Goal: Use online tool/utility

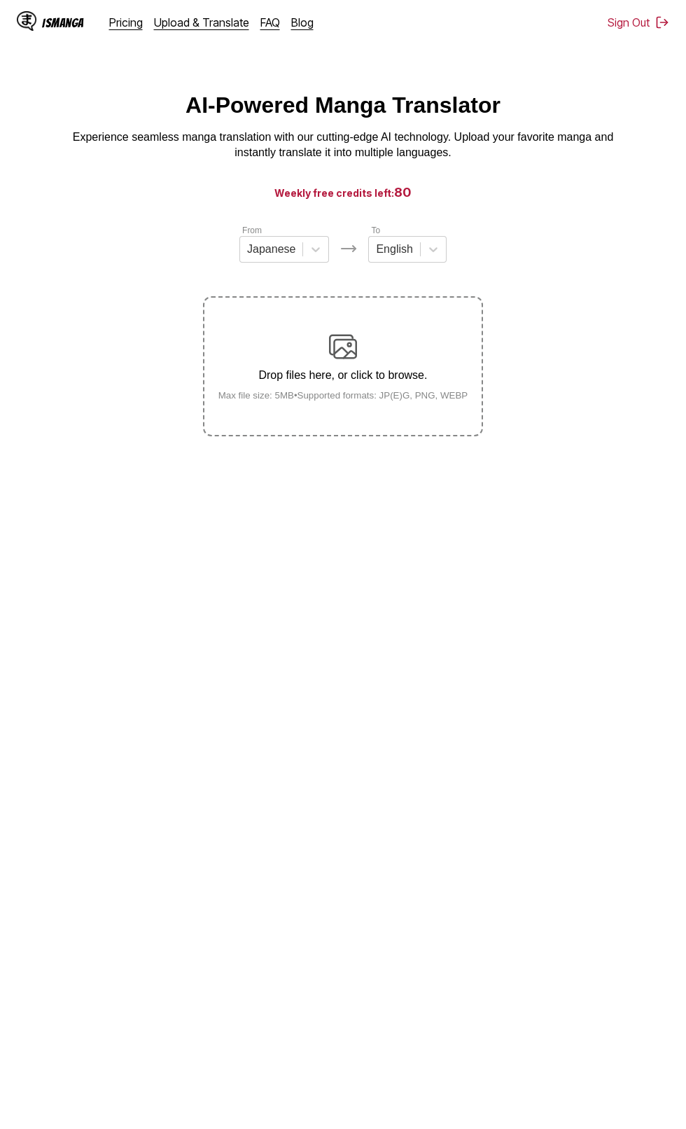
click at [427, 361] on div "Drop files here, or click to browse. Max file size: 5MB • Supported formats: JP…" at bounding box center [343, 367] width 272 height 68
click at [0, 0] on input "Drop files here, or click to browse. Max file size: 5MB • Supported formats: JP…" at bounding box center [0, 0] width 0 height 0
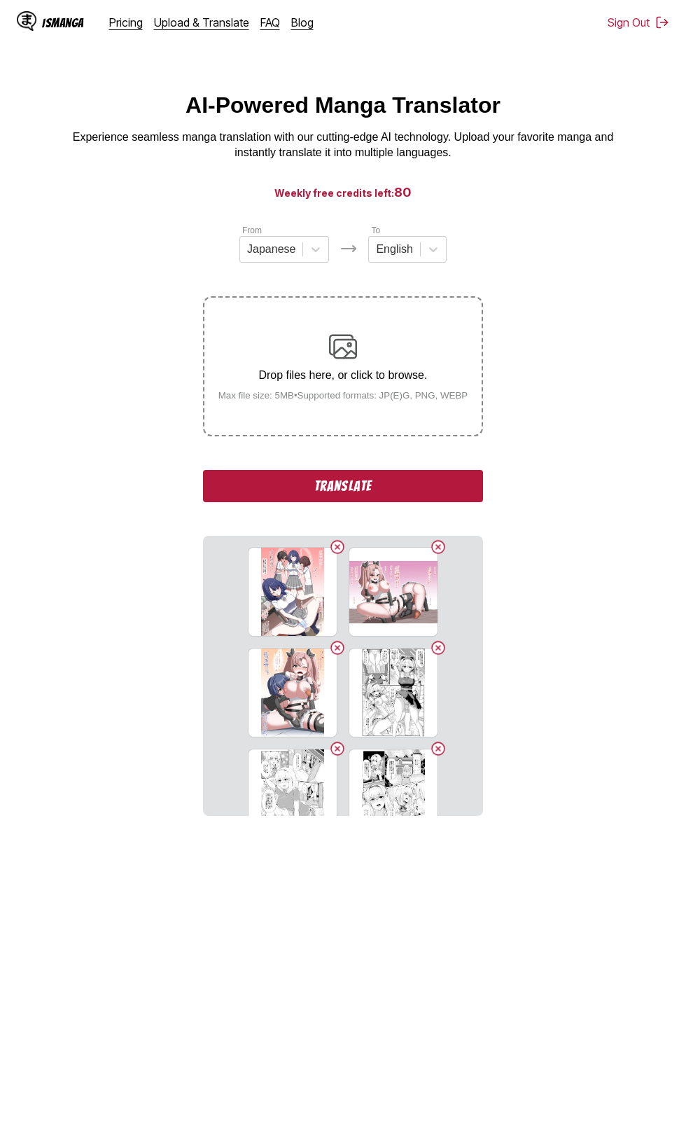
click at [452, 494] on button "Translate" at bounding box center [343, 486] width 280 height 32
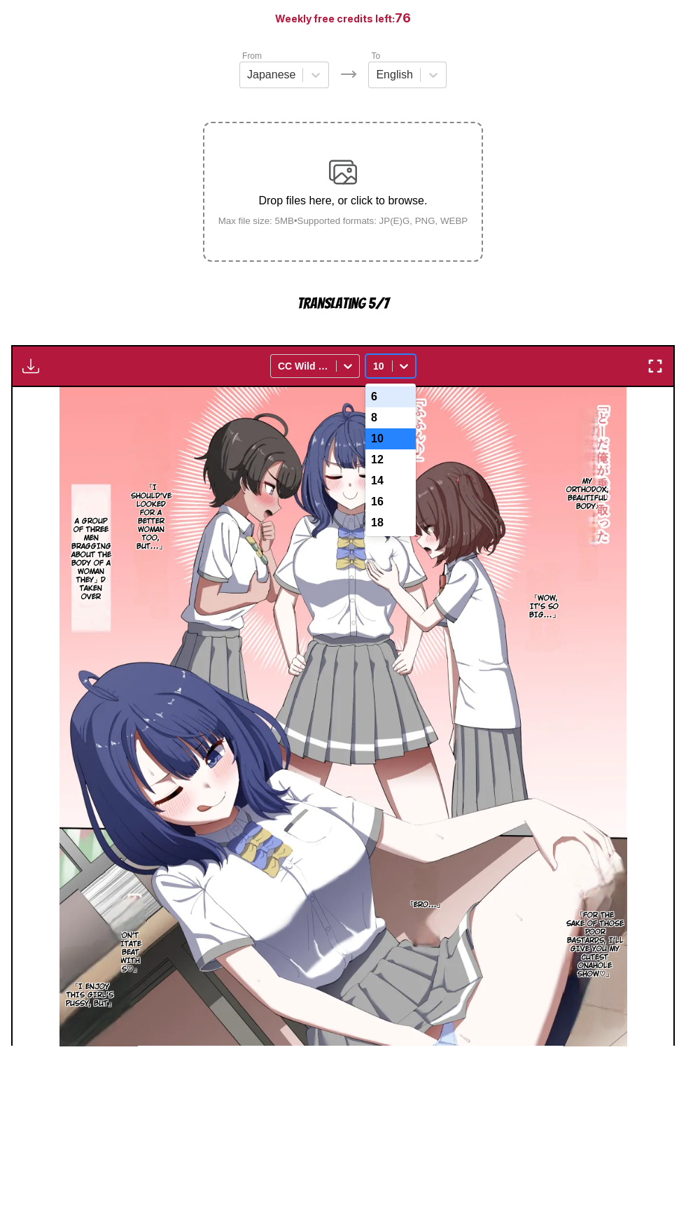
click at [399, 683] on div "16" at bounding box center [391, 676] width 50 height 21
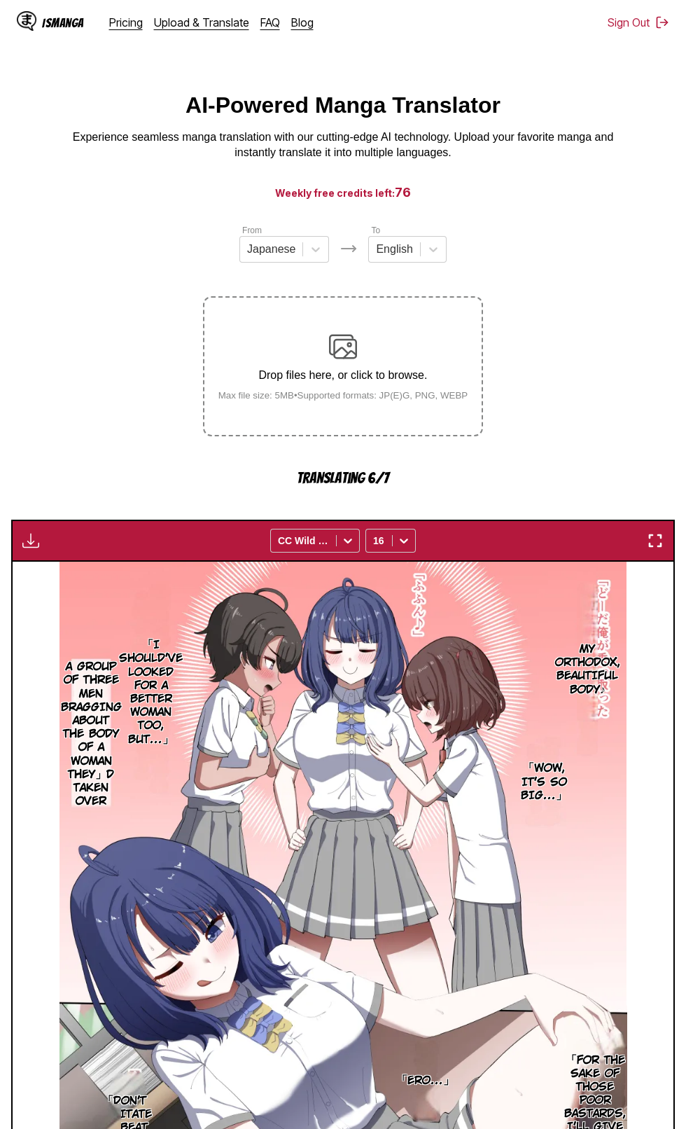
scroll to position [210, 0]
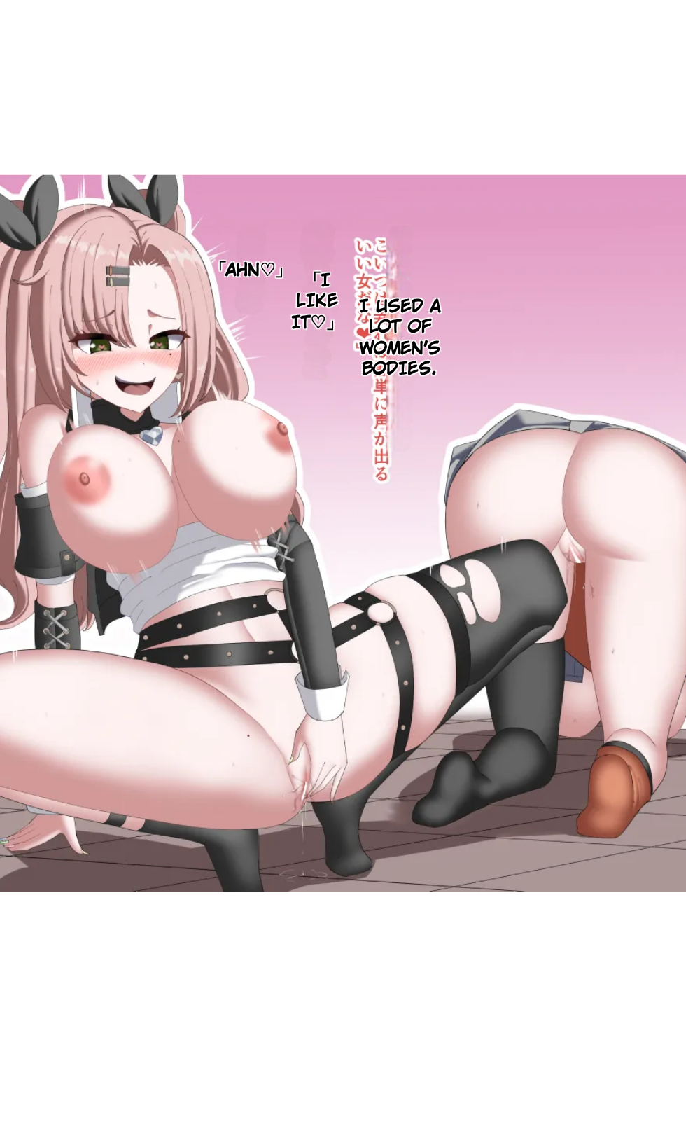
scroll to position [160, 0]
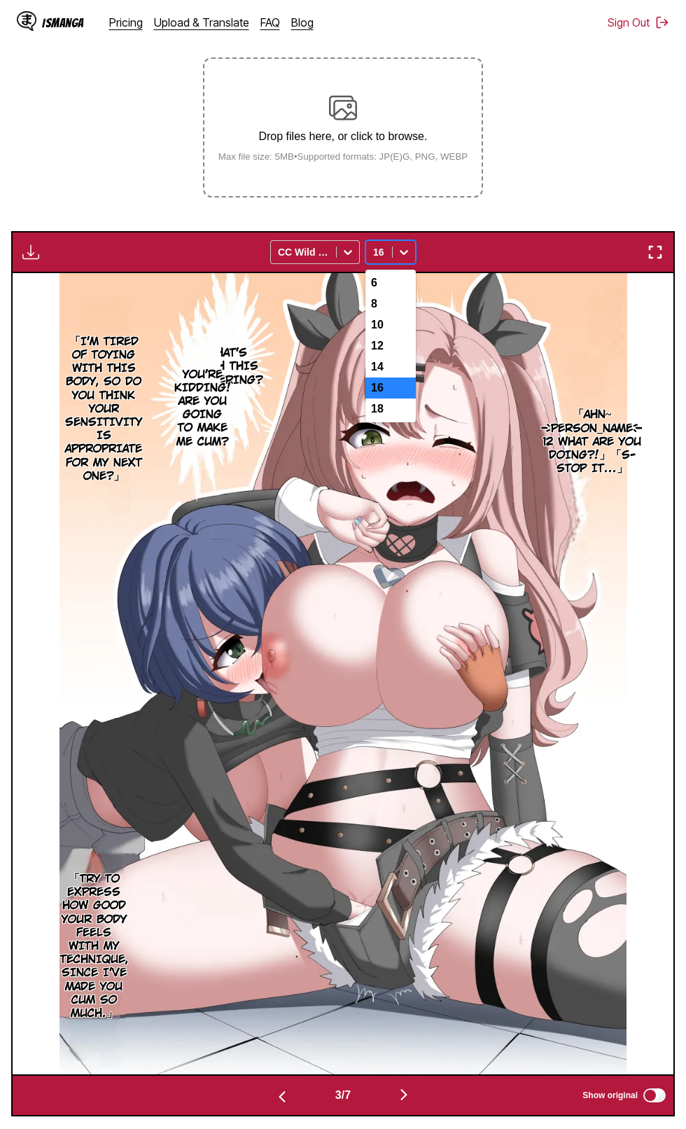
scroll to position [240, 0]
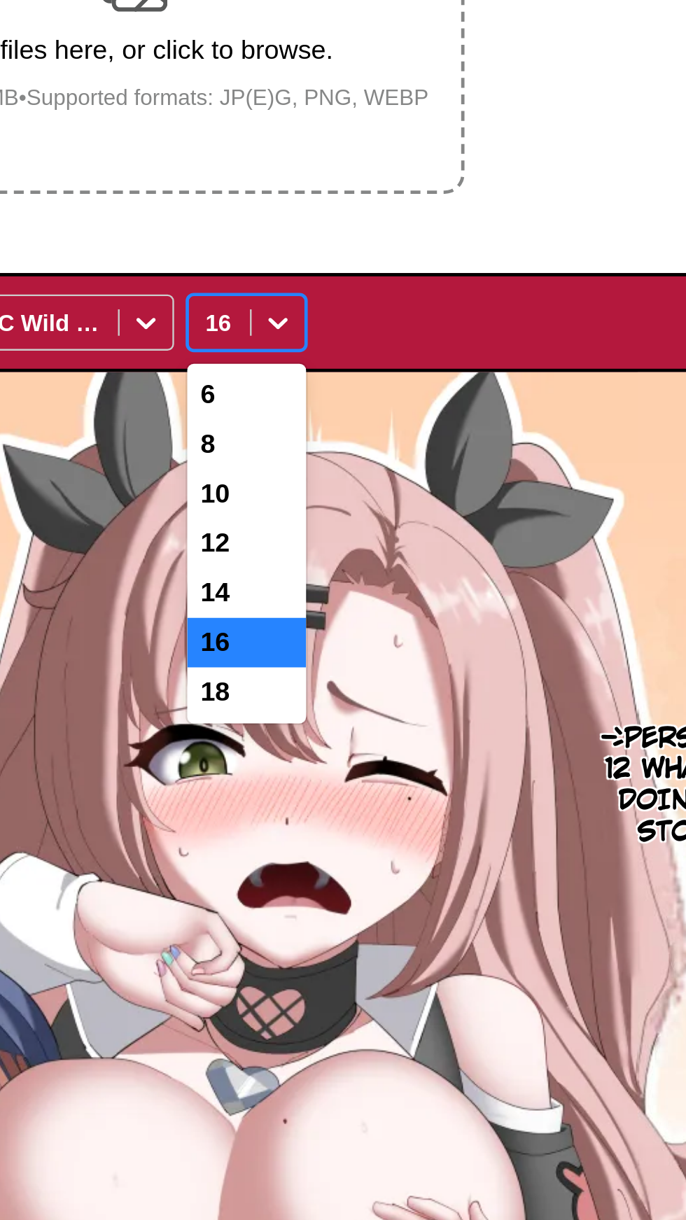
click at [396, 325] on div "10" at bounding box center [391, 323] width 50 height 21
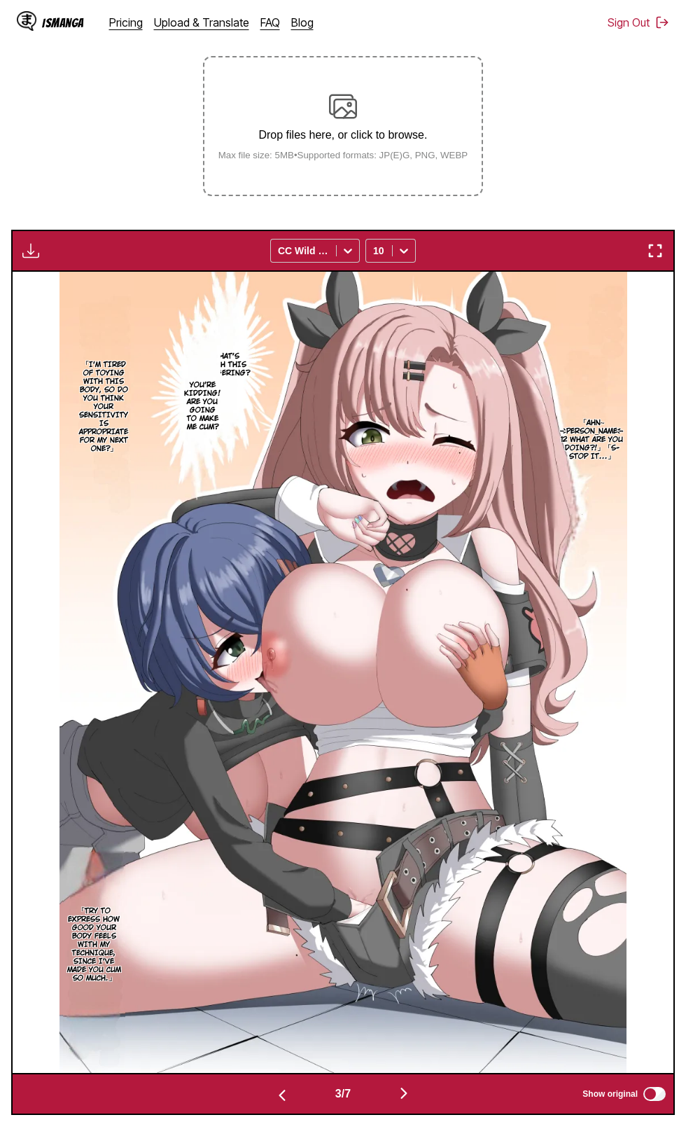
scroll to position [227, 0]
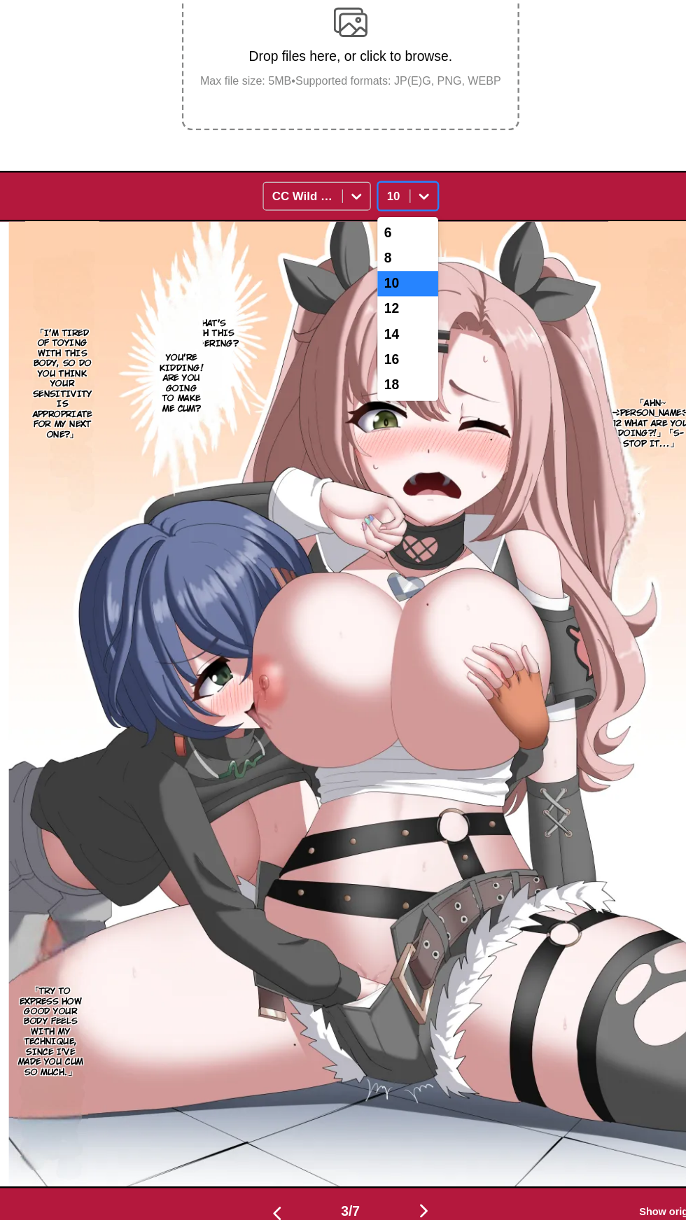
click at [385, 294] on div "6" at bounding box center [391, 294] width 50 height 21
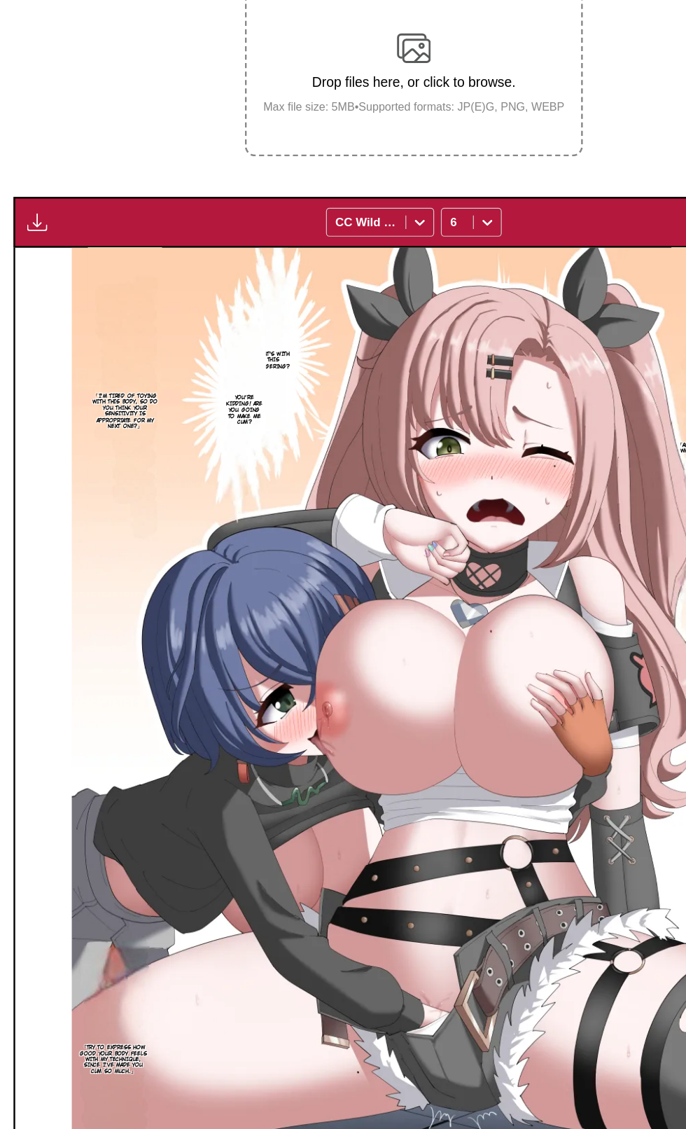
click at [374, 267] on input "text" at bounding box center [374, 263] width 3 height 11
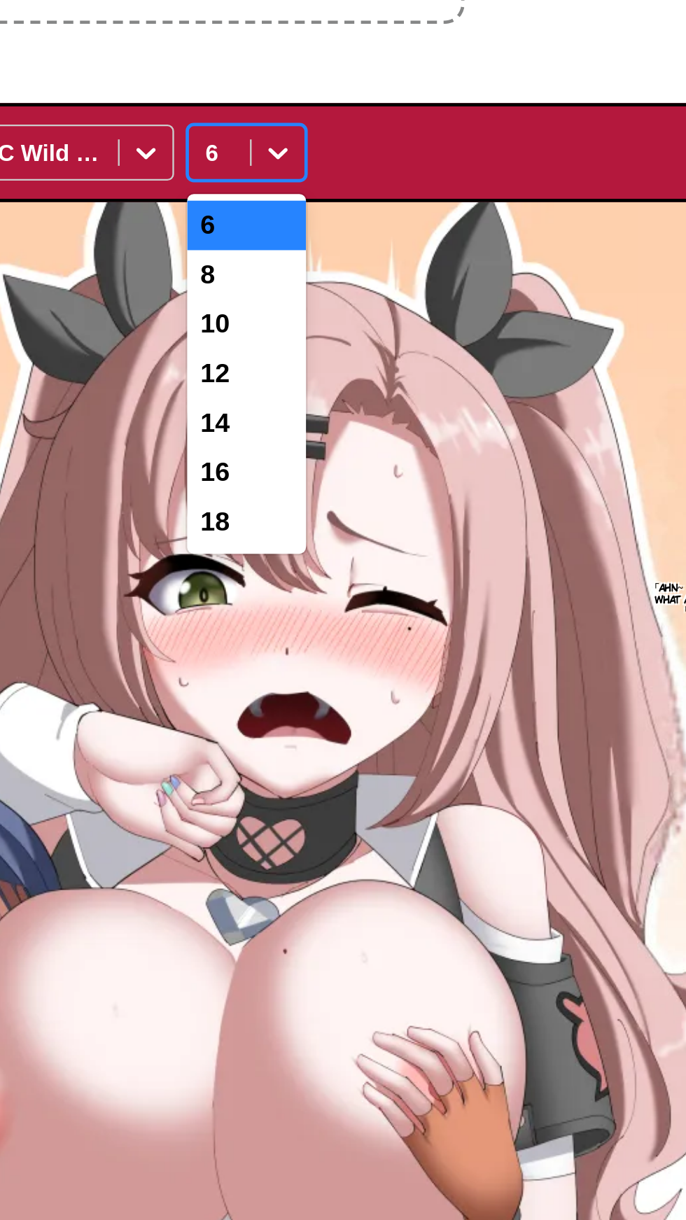
click at [403, 361] on div "12" at bounding box center [391, 357] width 50 height 21
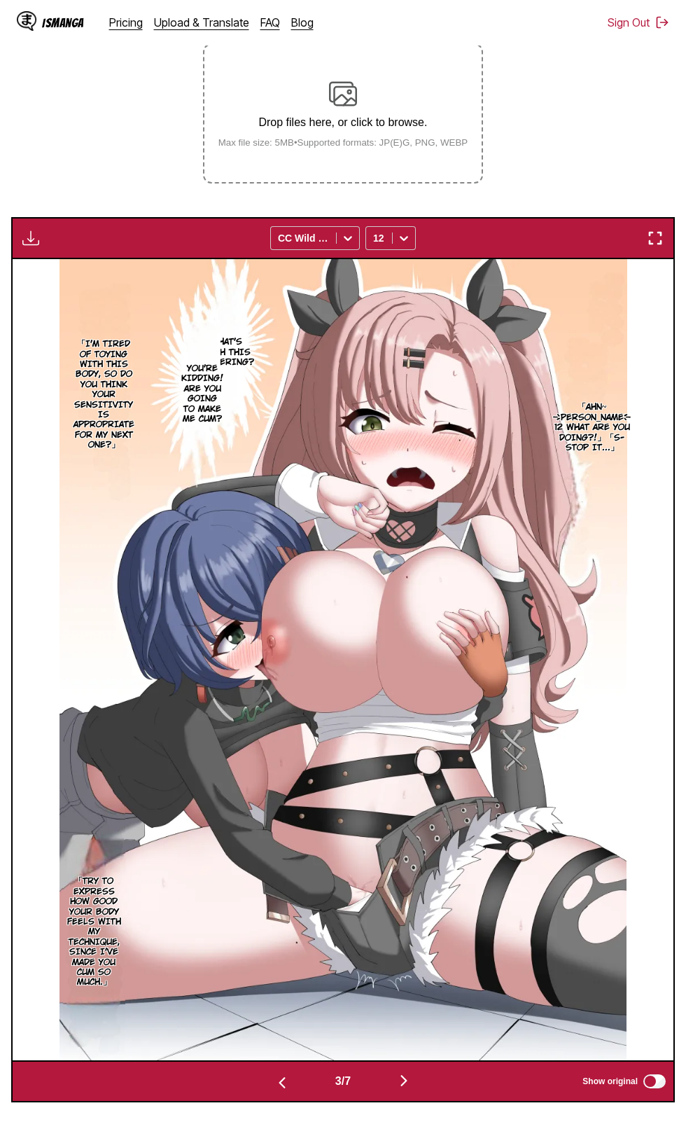
scroll to position [270, 0]
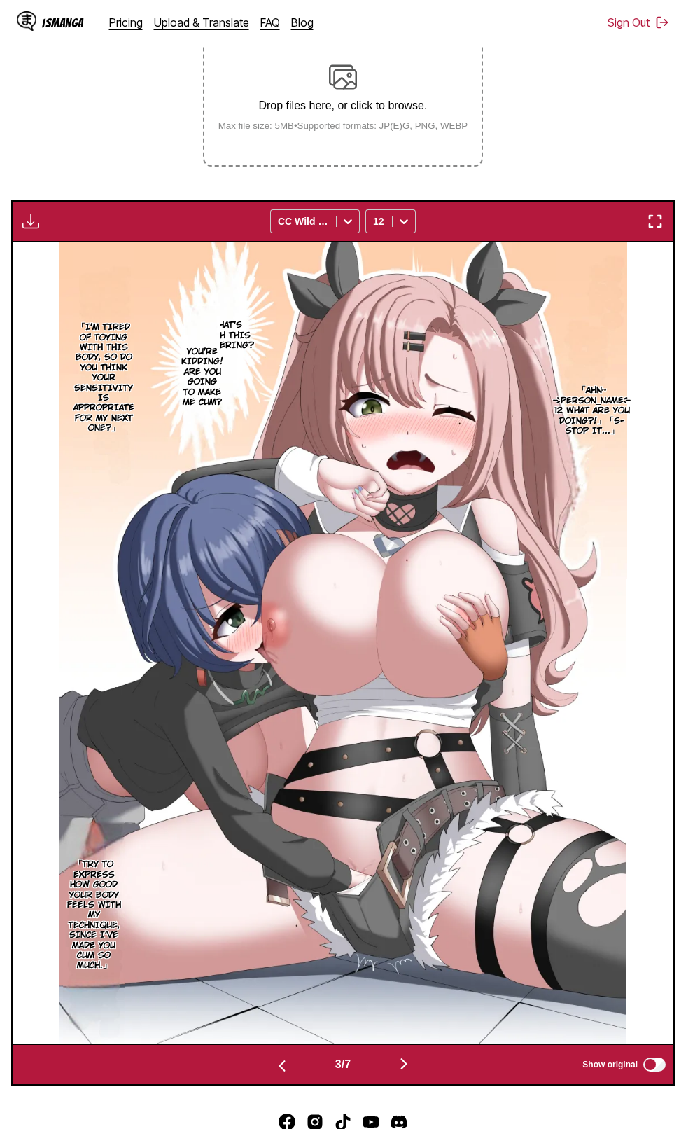
click at [260, 1071] on button "button" at bounding box center [282, 1065] width 84 height 20
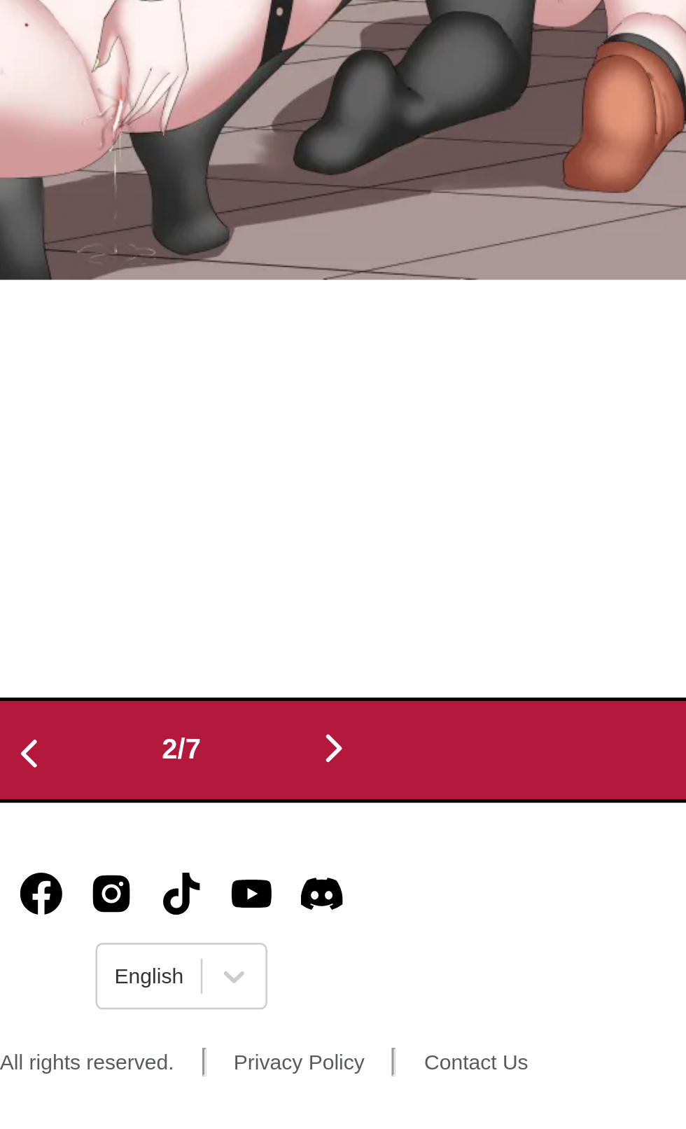
click at [401, 974] on img "button" at bounding box center [404, 976] width 17 height 17
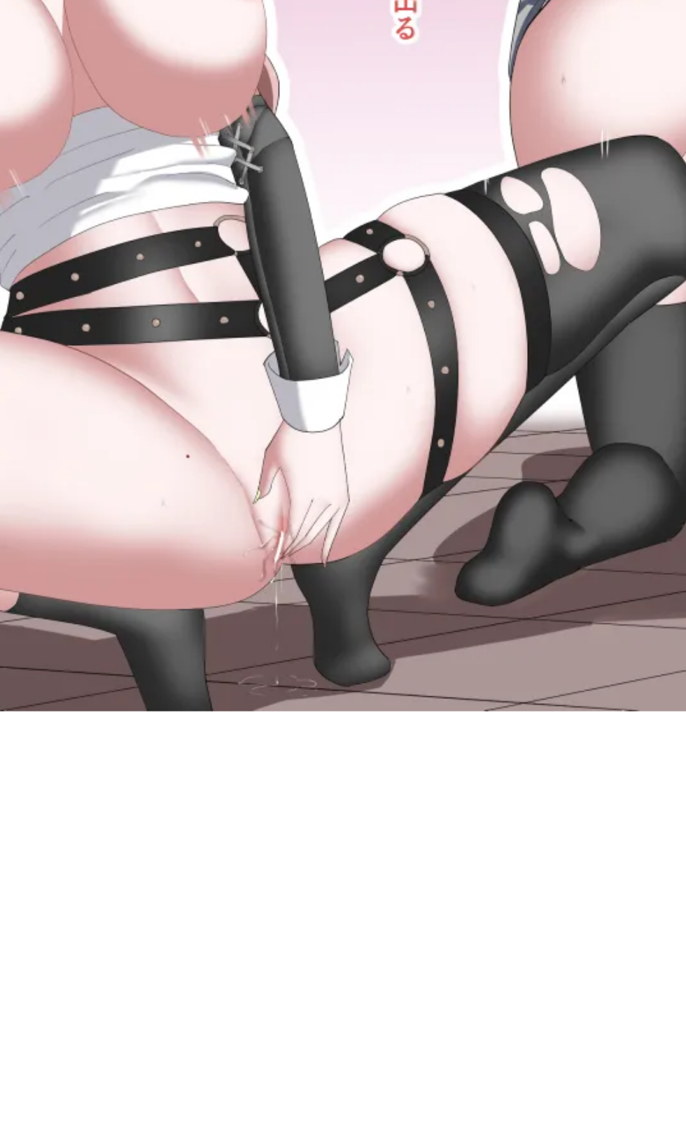
scroll to position [0, 1322]
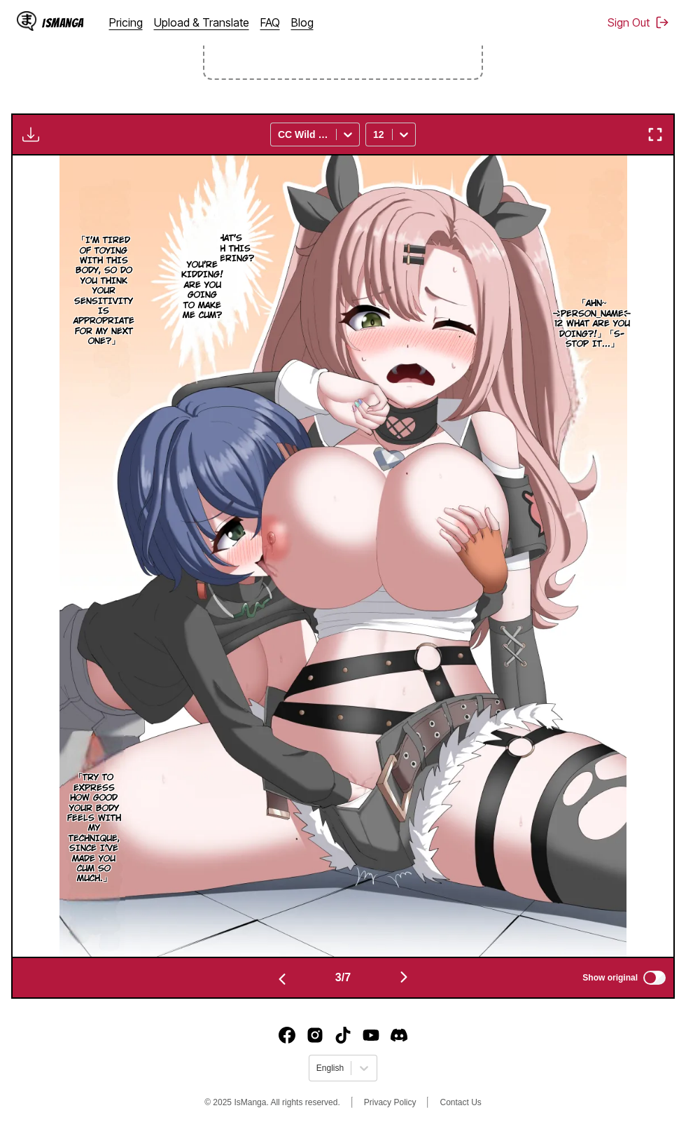
click at [393, 987] on button "button" at bounding box center [404, 978] width 84 height 20
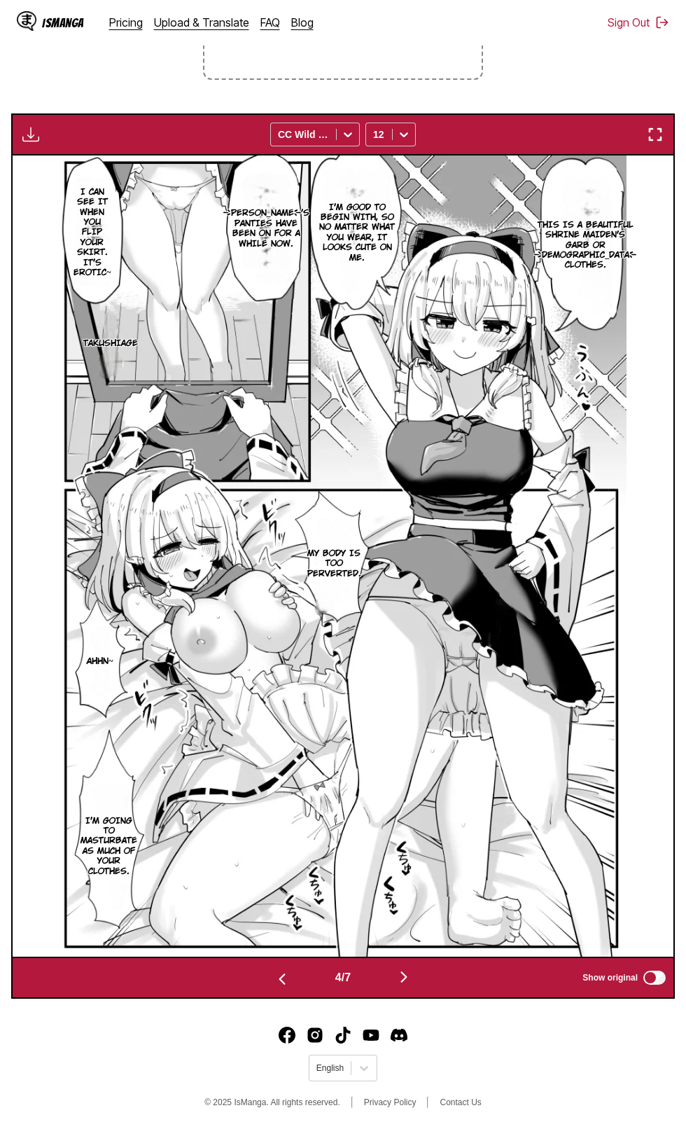
click at [425, 975] on button "button" at bounding box center [404, 978] width 84 height 20
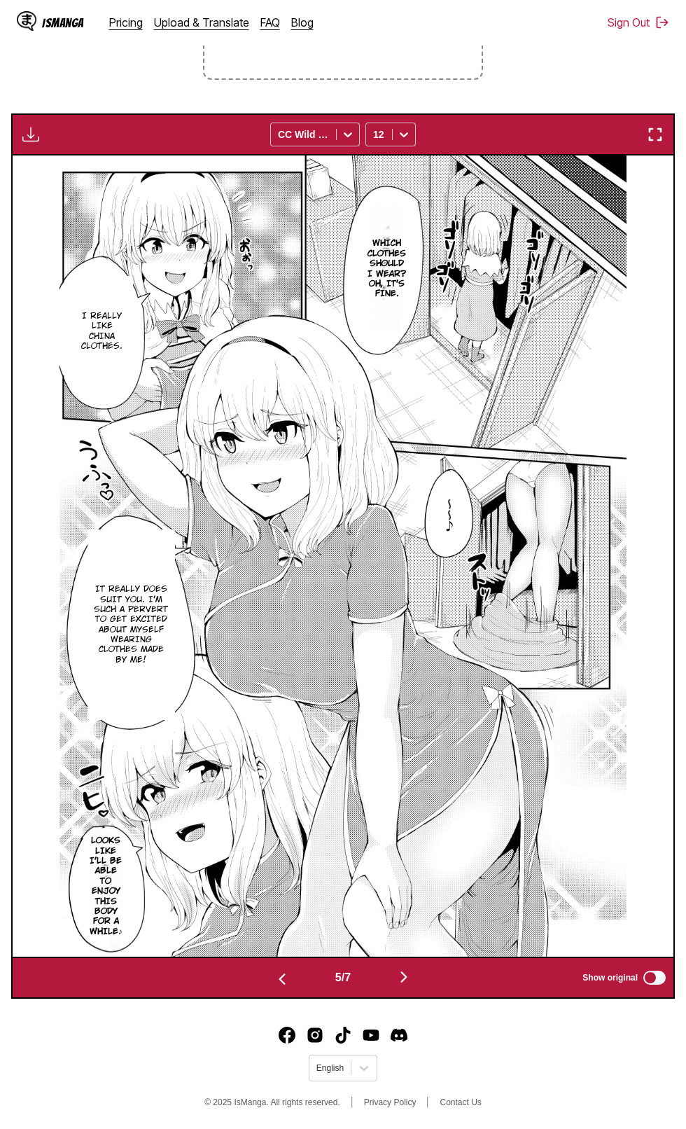
click at [406, 978] on img "button" at bounding box center [404, 976] width 17 height 17
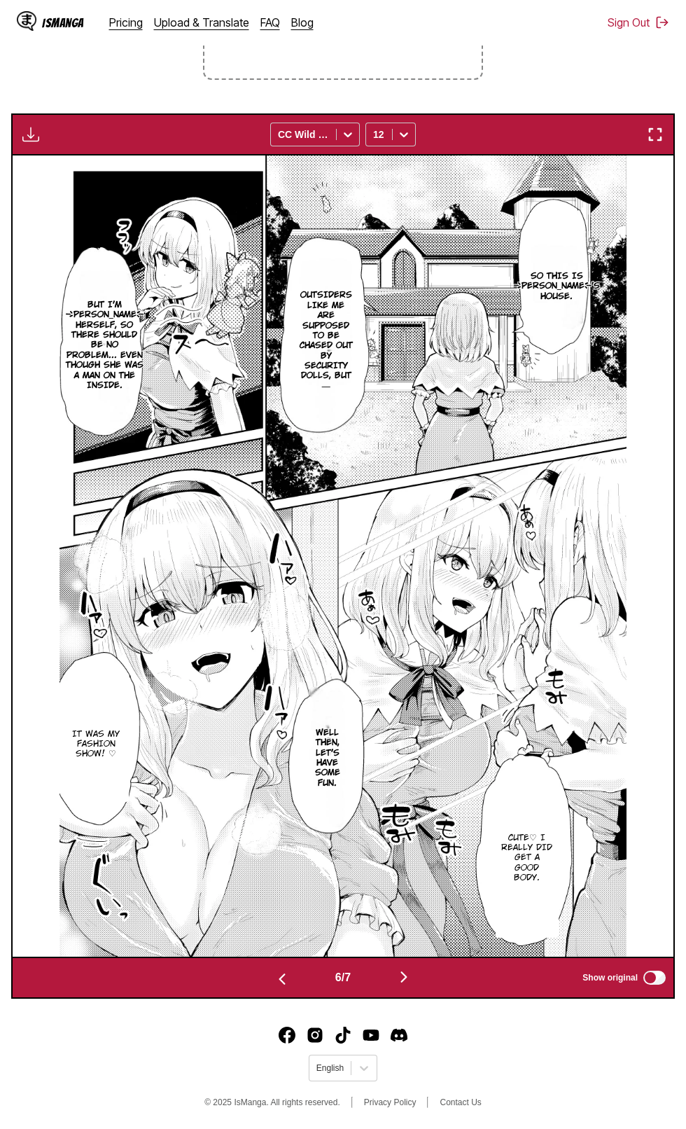
click at [405, 978] on img "button" at bounding box center [404, 976] width 17 height 17
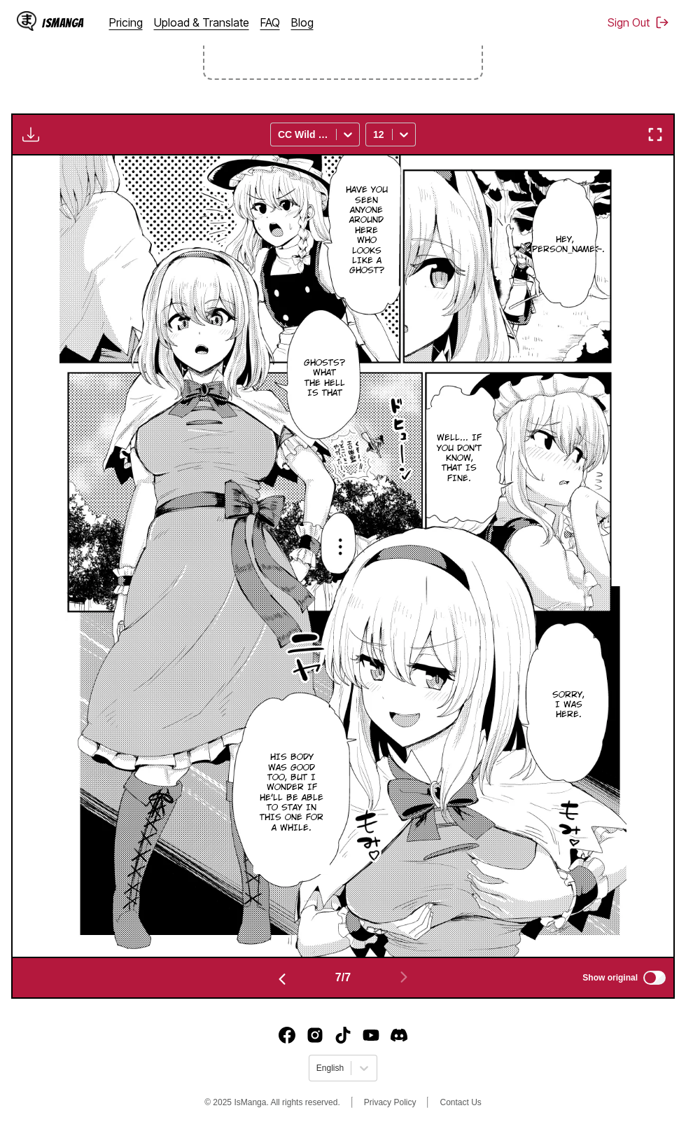
click at [277, 979] on img "button" at bounding box center [282, 979] width 17 height 17
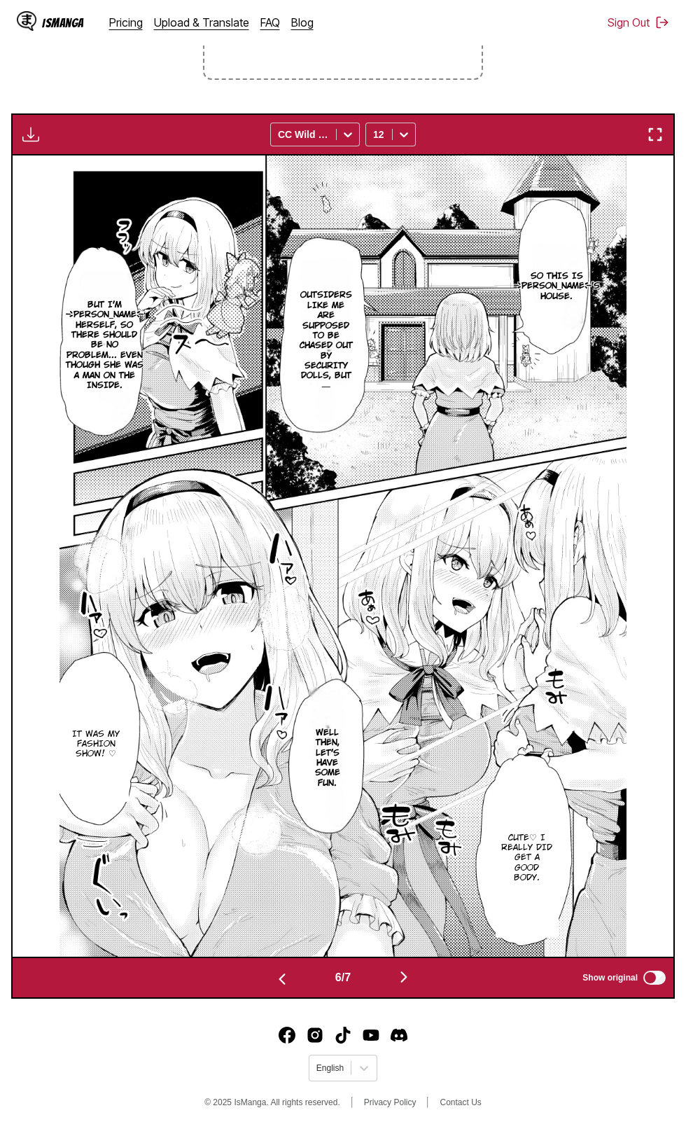
click at [278, 979] on img "button" at bounding box center [282, 979] width 17 height 17
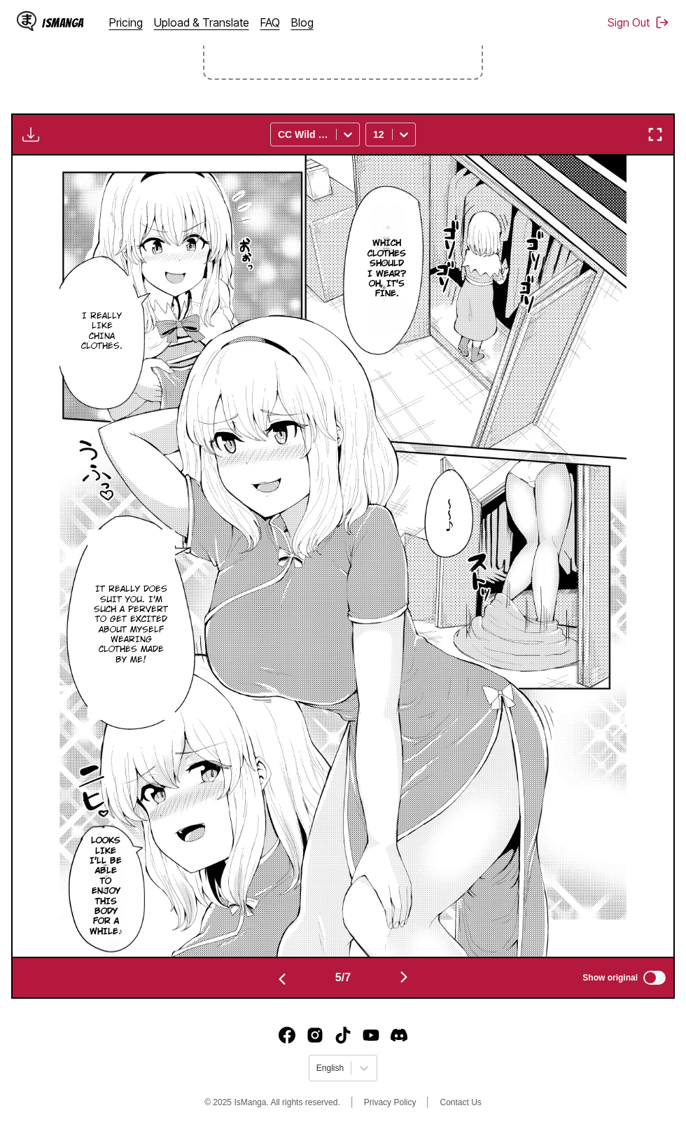
click at [265, 980] on button "button" at bounding box center [282, 978] width 84 height 20
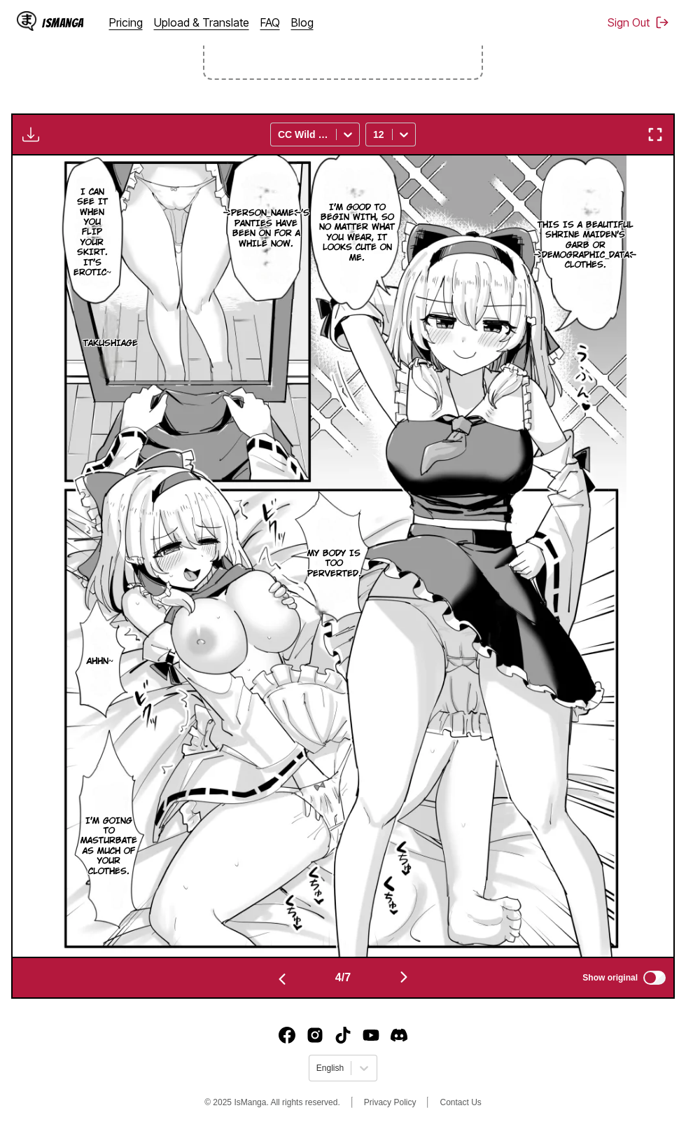
click at [280, 975] on img "button" at bounding box center [282, 979] width 17 height 17
